Goal: Navigation & Orientation: Find specific page/section

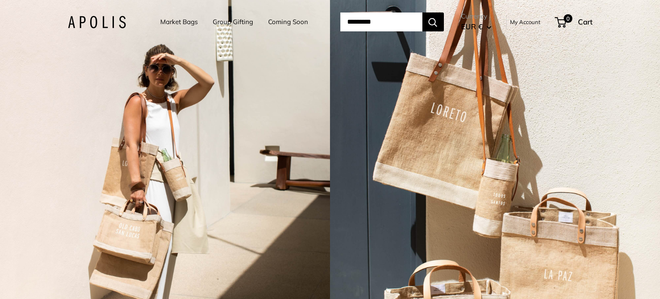
click at [172, 20] on link "Market Bags" at bounding box center [178, 22] width 37 height 12
